Goal: Find specific page/section: Find specific page/section

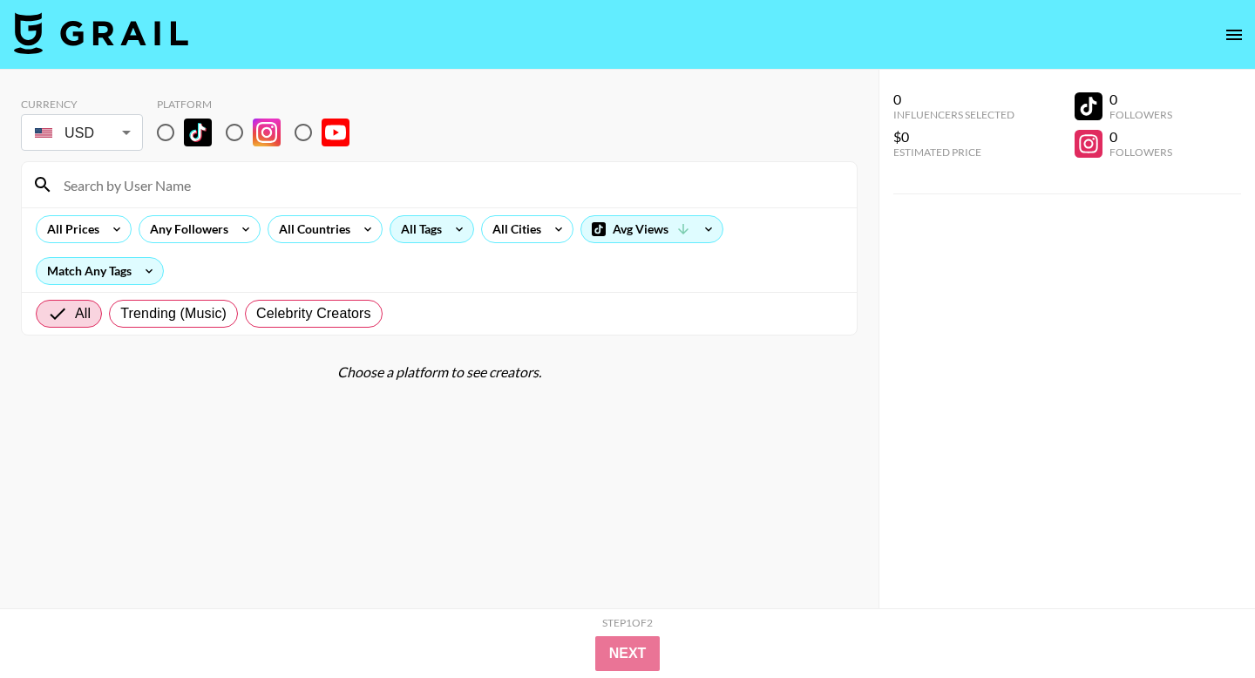
click at [431, 228] on div "All Tags" at bounding box center [418, 229] width 55 height 26
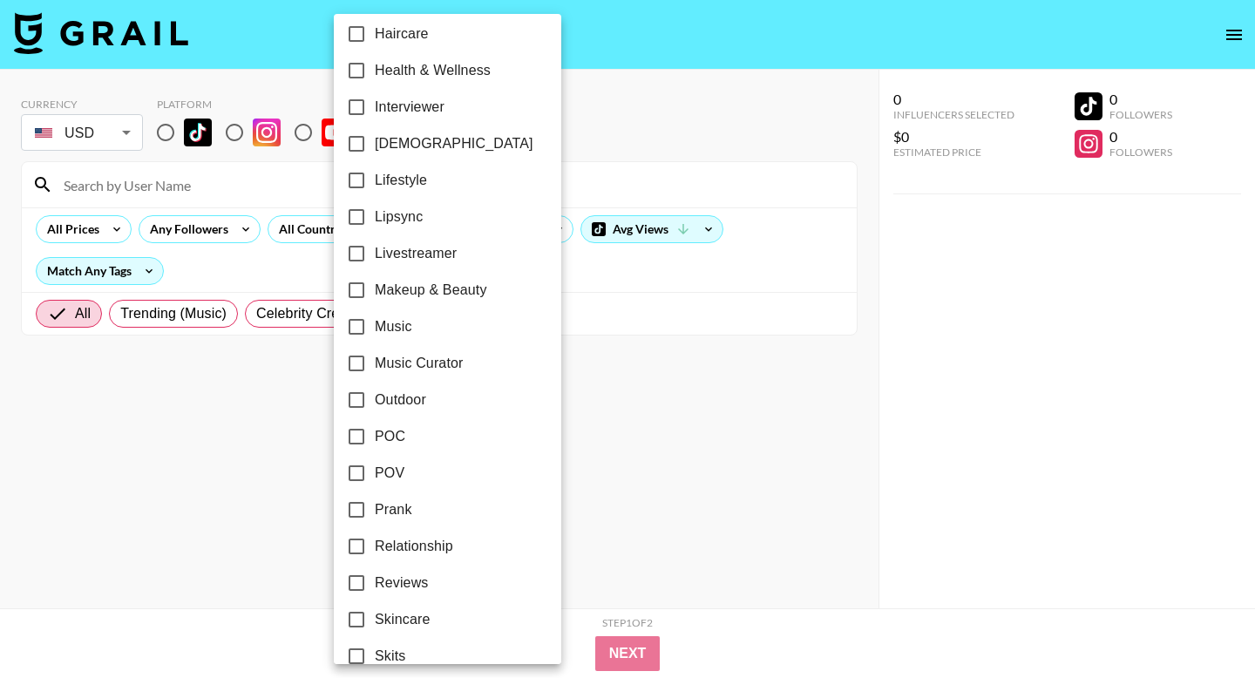
scroll to position [757, 0]
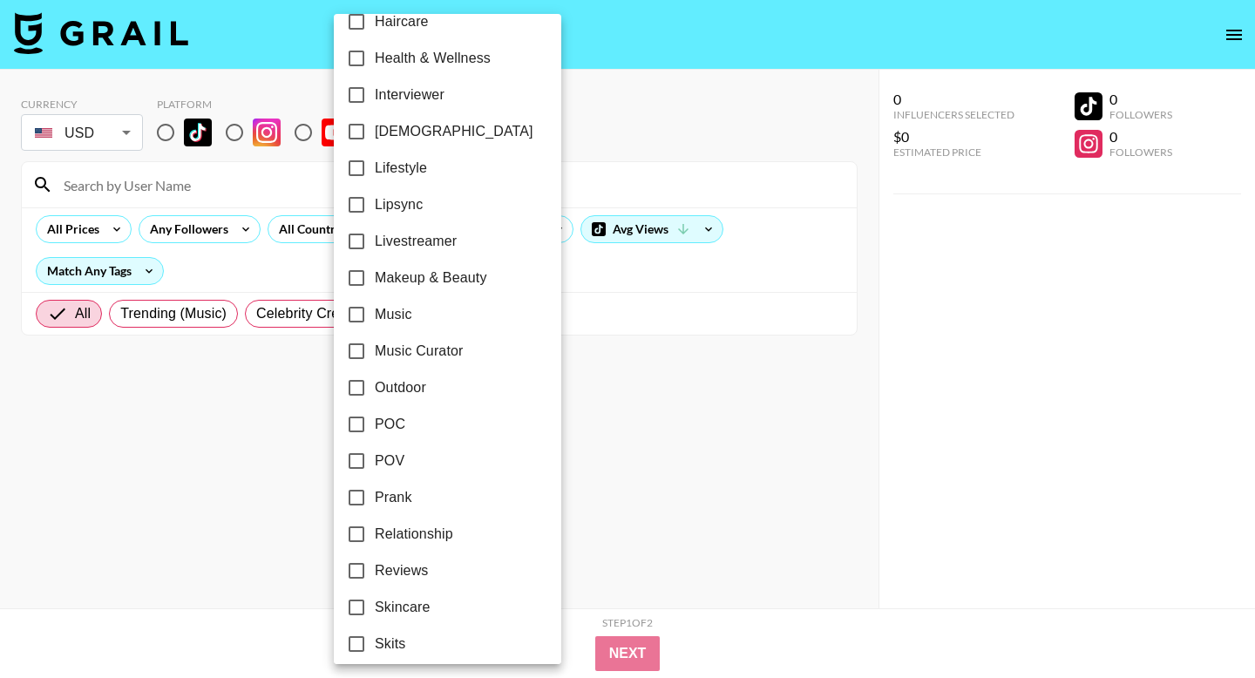
click at [385, 428] on span "POC" at bounding box center [390, 424] width 31 height 21
click at [375, 428] on input "POC" at bounding box center [356, 424] width 37 height 37
checkbox input "true"
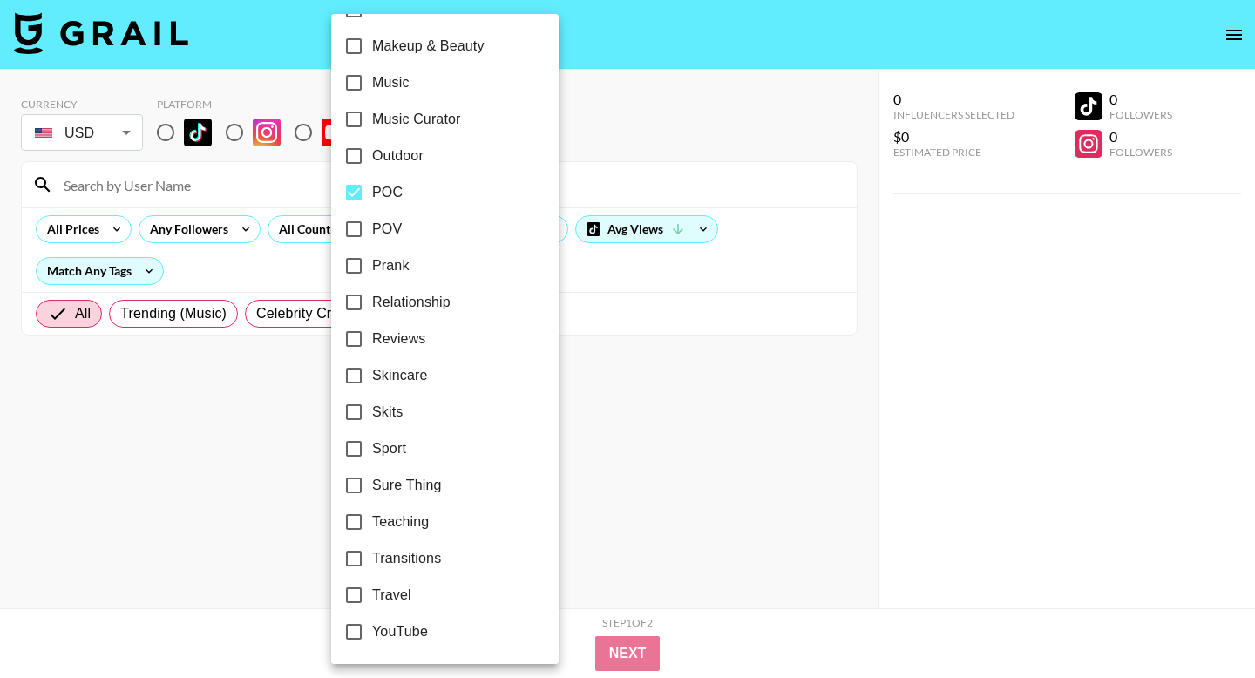
click at [605, 497] on div at bounding box center [627, 339] width 1255 height 678
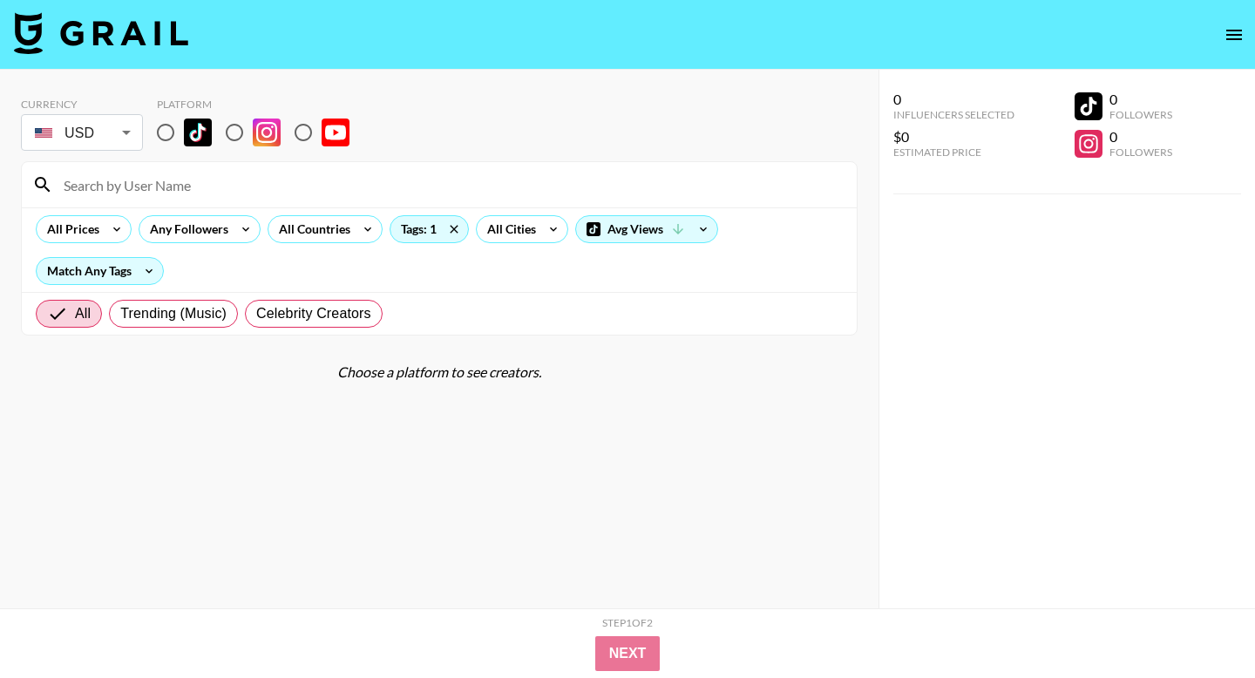
click at [308, 129] on input "radio" at bounding box center [303, 132] width 37 height 37
radio input "true"
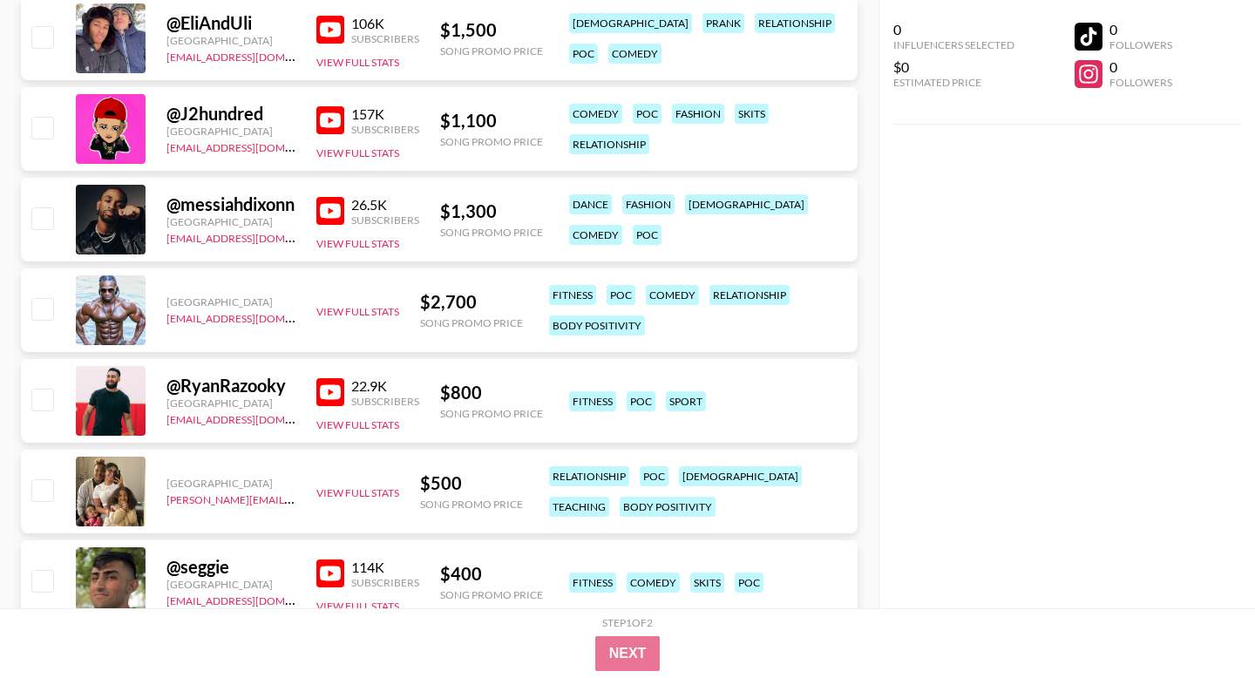
scroll to position [1143, 0]
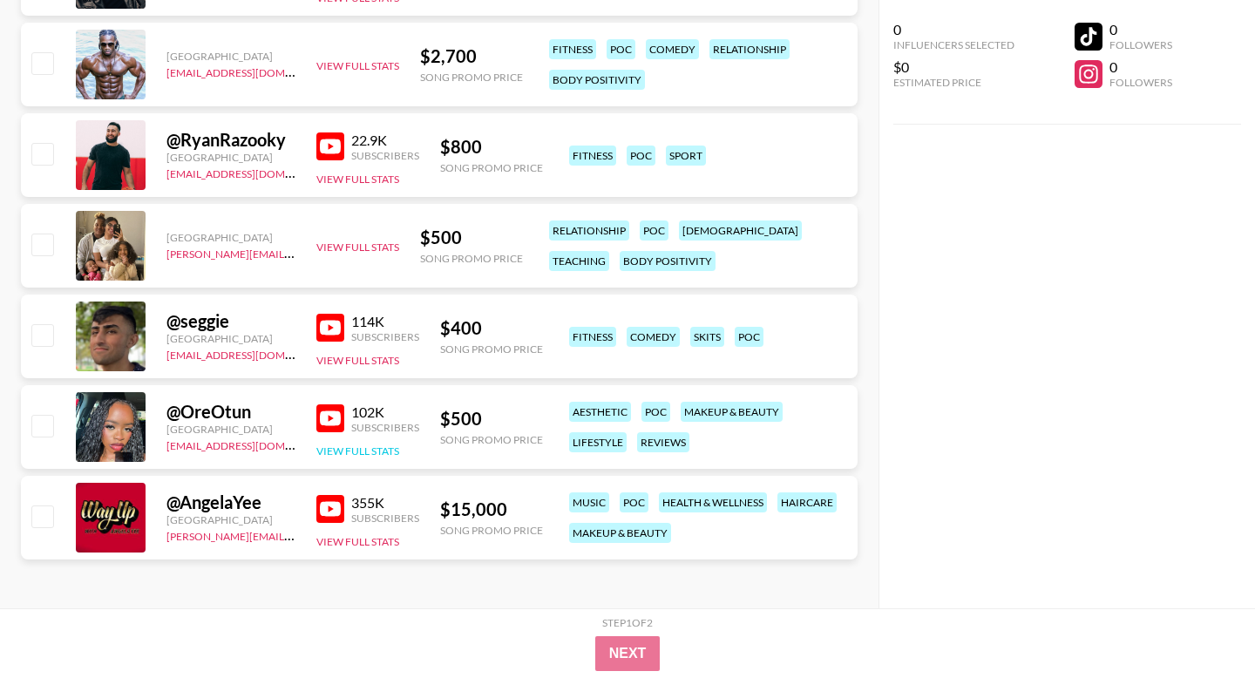
click at [361, 450] on button "View Full Stats" at bounding box center [357, 451] width 83 height 13
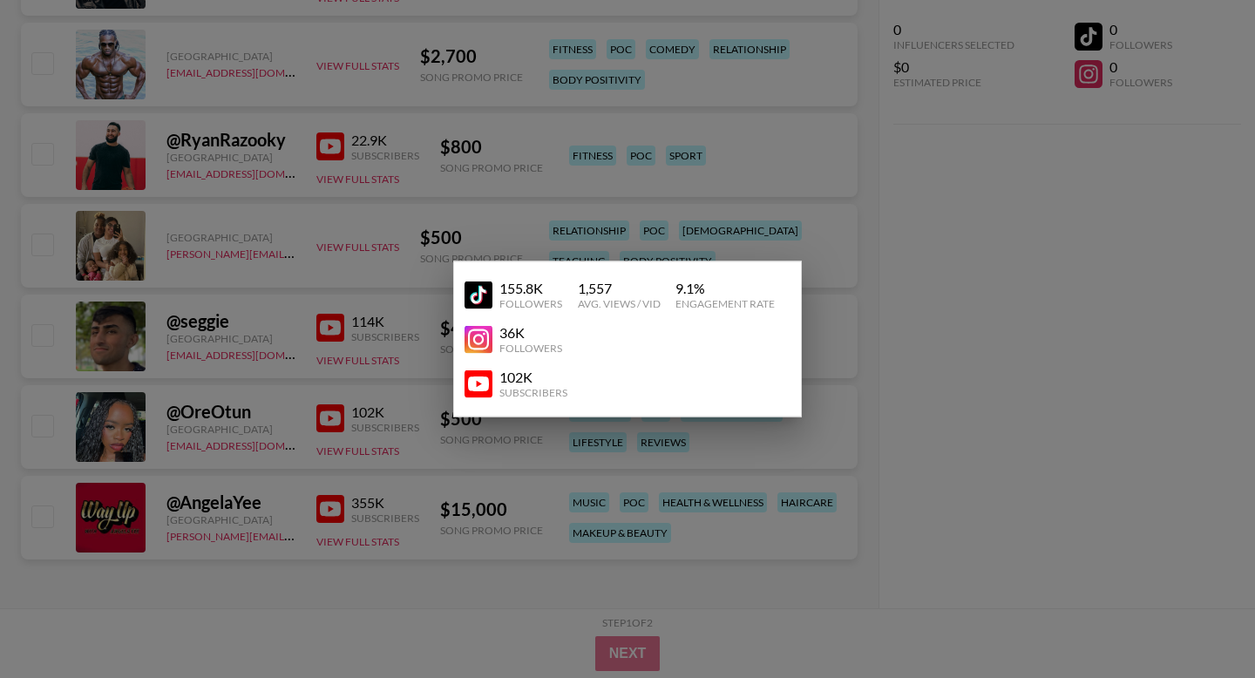
click at [60, 386] on div at bounding box center [627, 339] width 1255 height 678
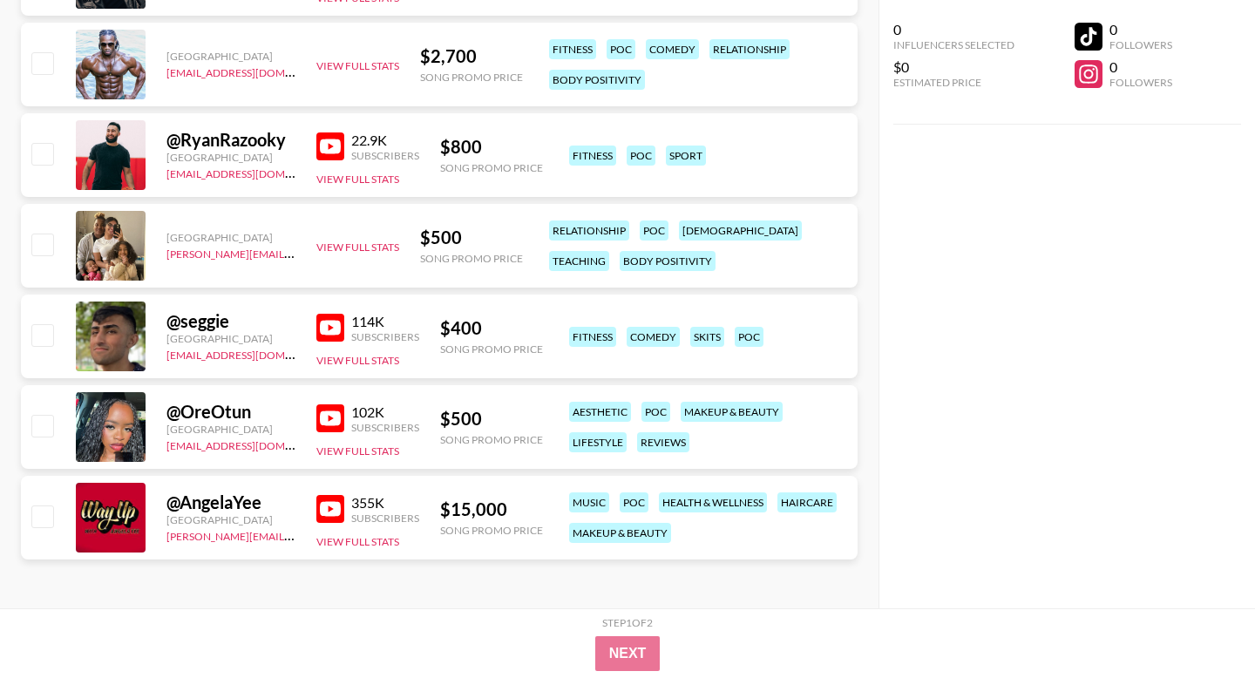
click at [326, 417] on img at bounding box center [330, 418] width 28 height 28
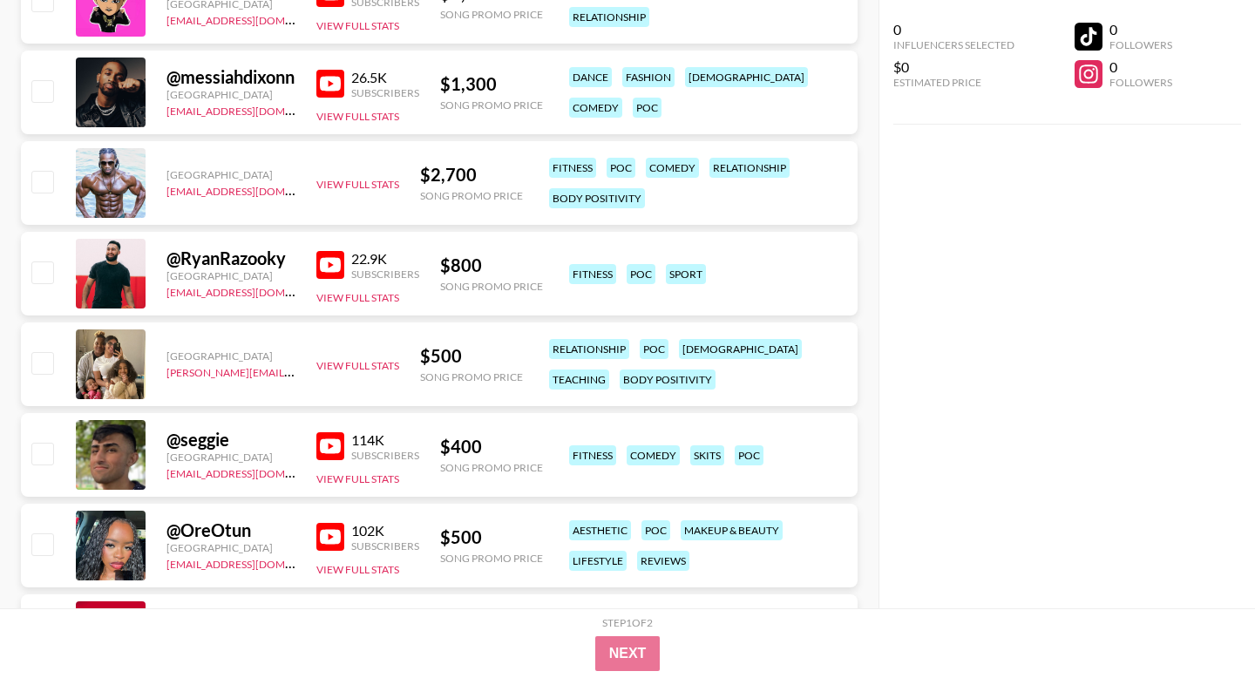
scroll to position [1023, 0]
click at [325, 262] on img at bounding box center [330, 266] width 28 height 28
click at [327, 91] on img at bounding box center [330, 85] width 28 height 28
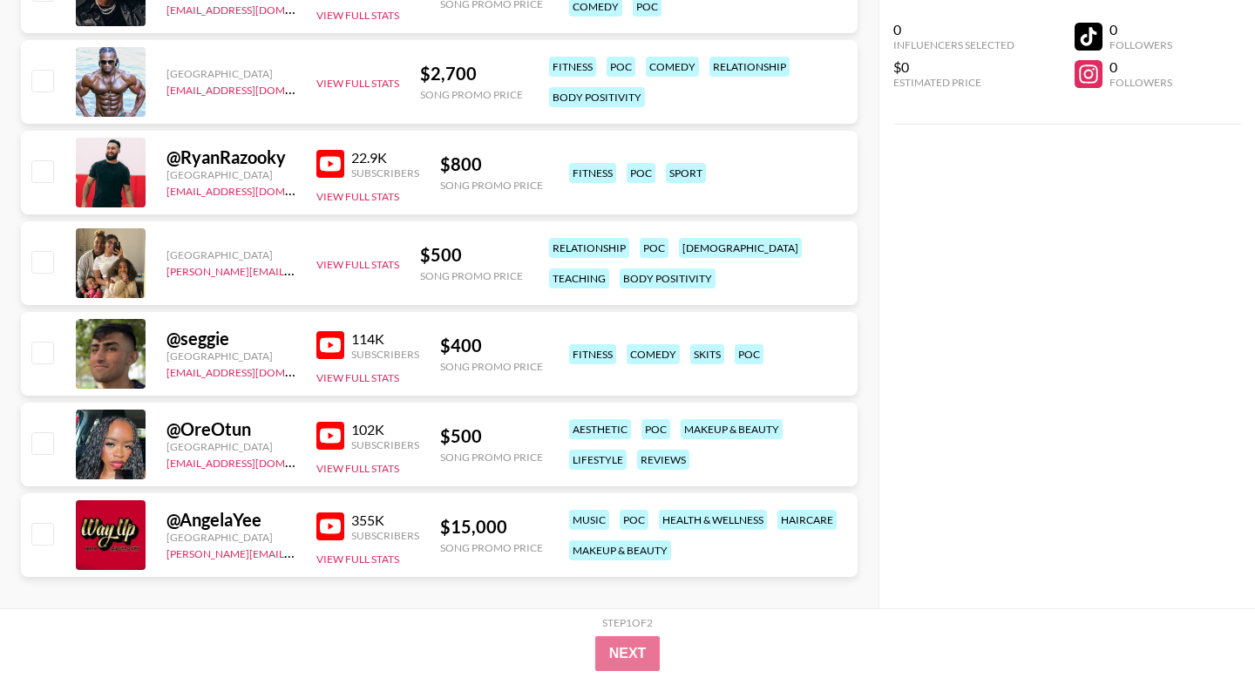
scroll to position [1143, 0]
